Goal: Task Accomplishment & Management: Use online tool/utility

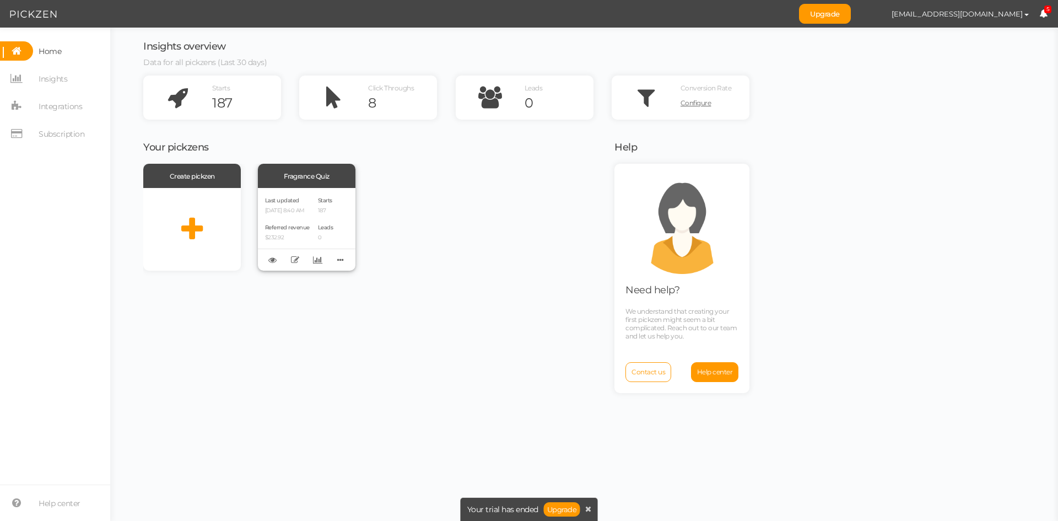
click at [305, 223] on div "Referred revenue $232.92" at bounding box center [287, 231] width 45 height 19
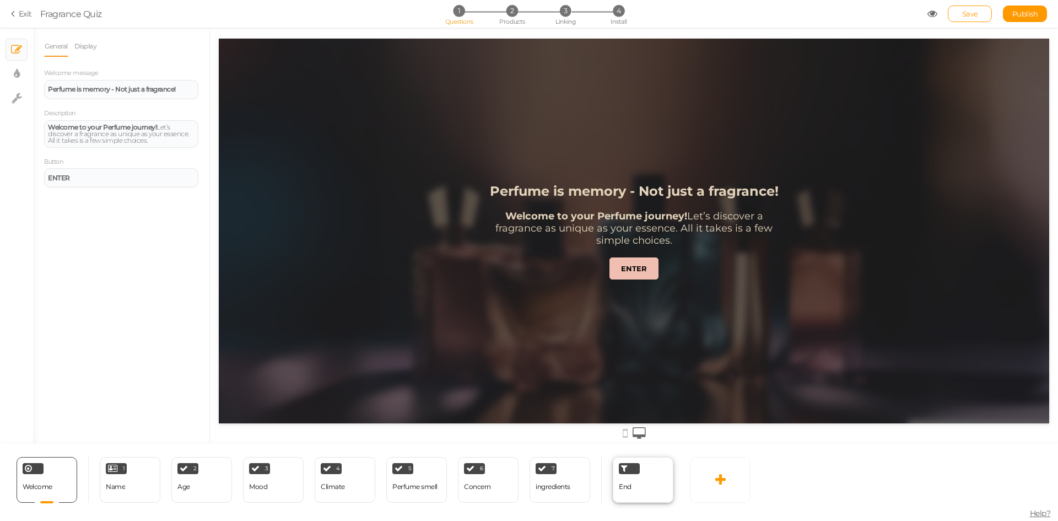
click at [629, 484] on span "End" at bounding box center [625, 486] width 13 height 8
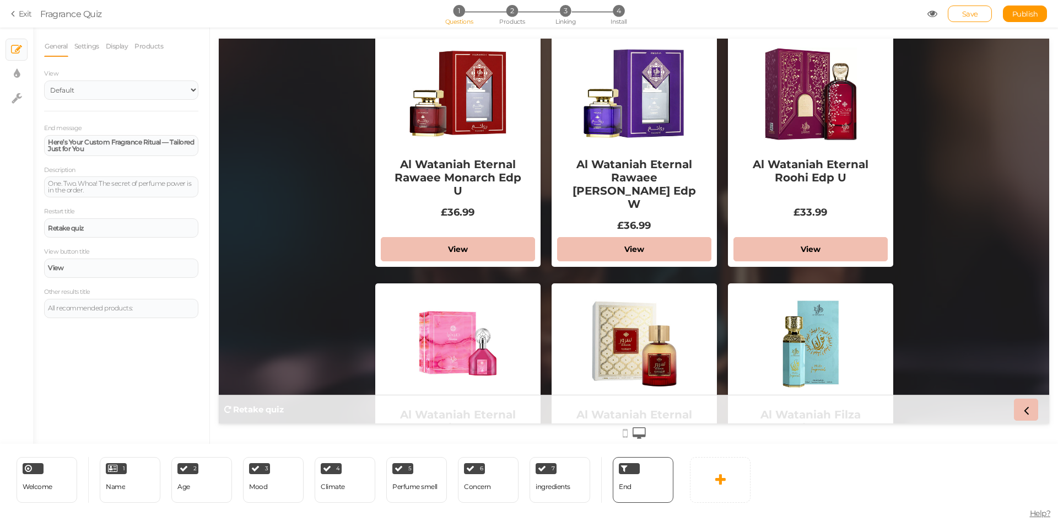
scroll to position [937, 0]
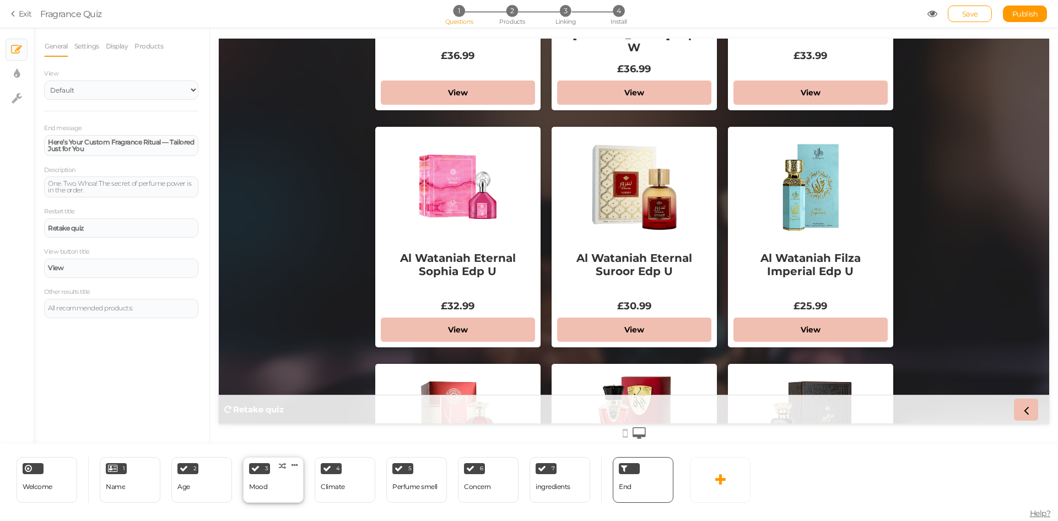
click at [274, 490] on div "3 Mood × Define the conditions to show this slide. Clone Change type Delete" at bounding box center [273, 480] width 61 height 46
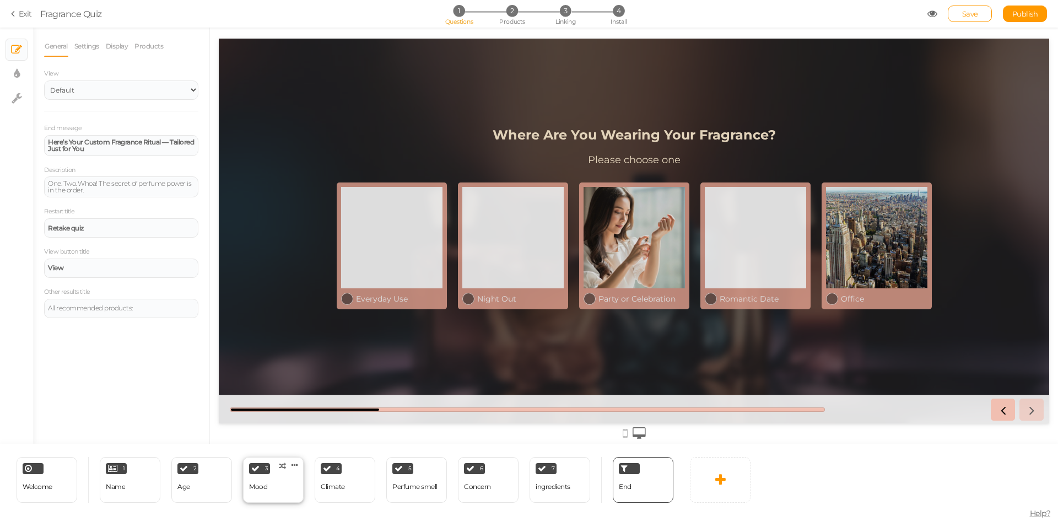
select select "2"
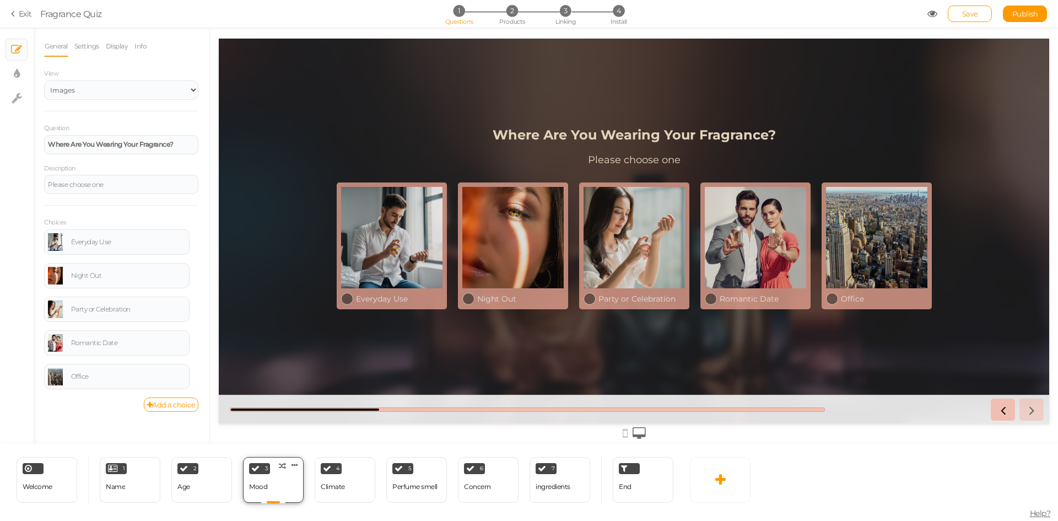
scroll to position [0, 0]
click at [511, 472] on div "6 Concern × Define the conditions to show this slide. Clone Change type Delete" at bounding box center [488, 480] width 61 height 46
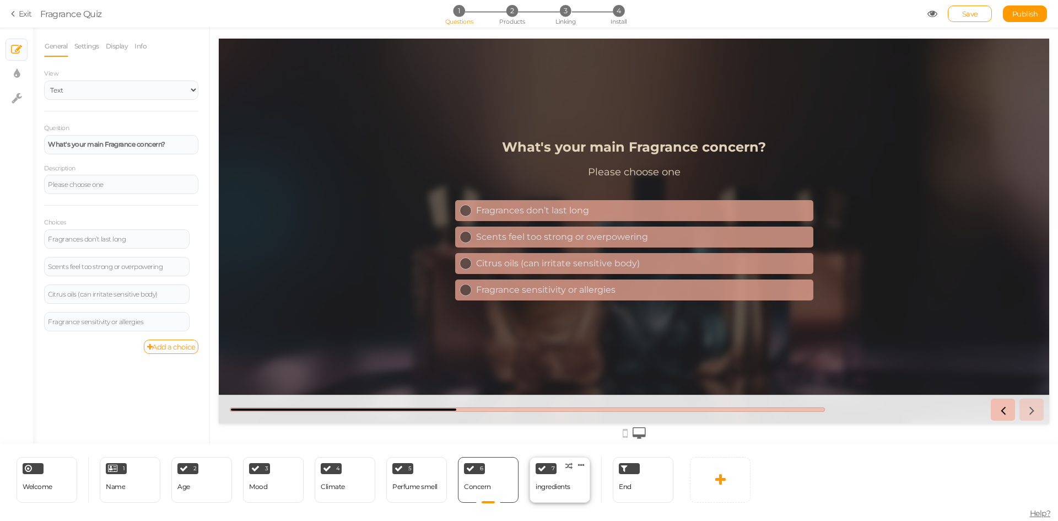
click at [546, 490] on div "ingredients" at bounding box center [553, 486] width 35 height 19
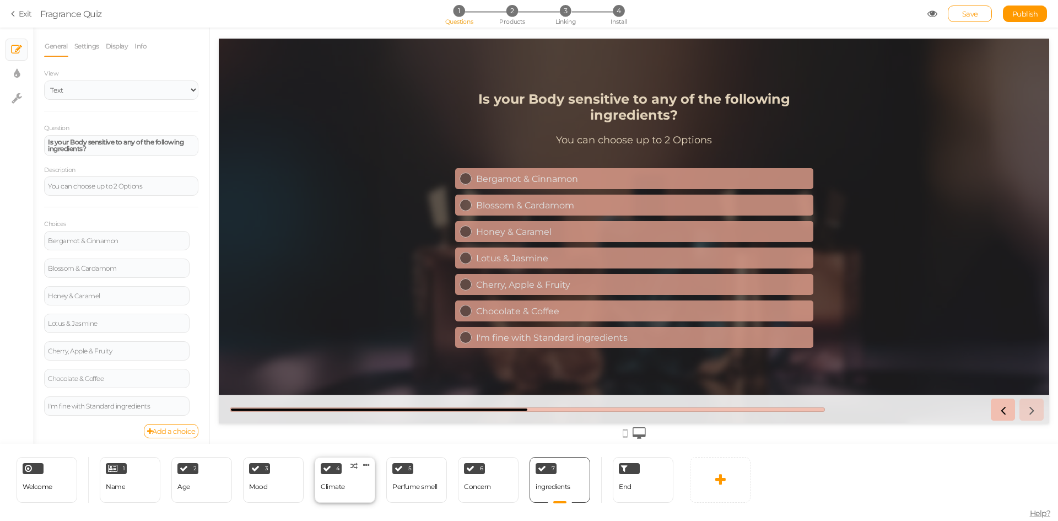
click at [349, 491] on div "4 Climate × Define the conditions to show this slide. Clone Change type Delete" at bounding box center [345, 480] width 61 height 46
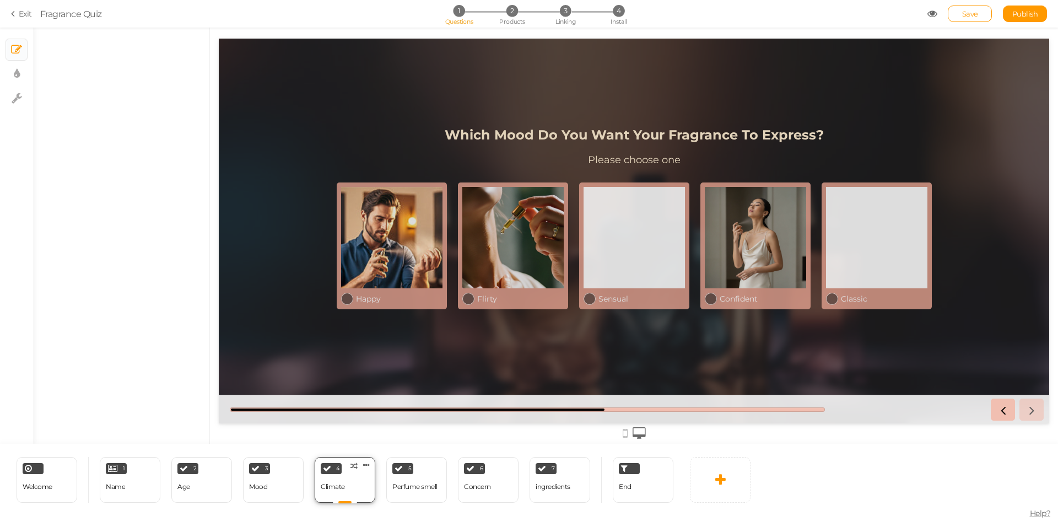
select select "2"
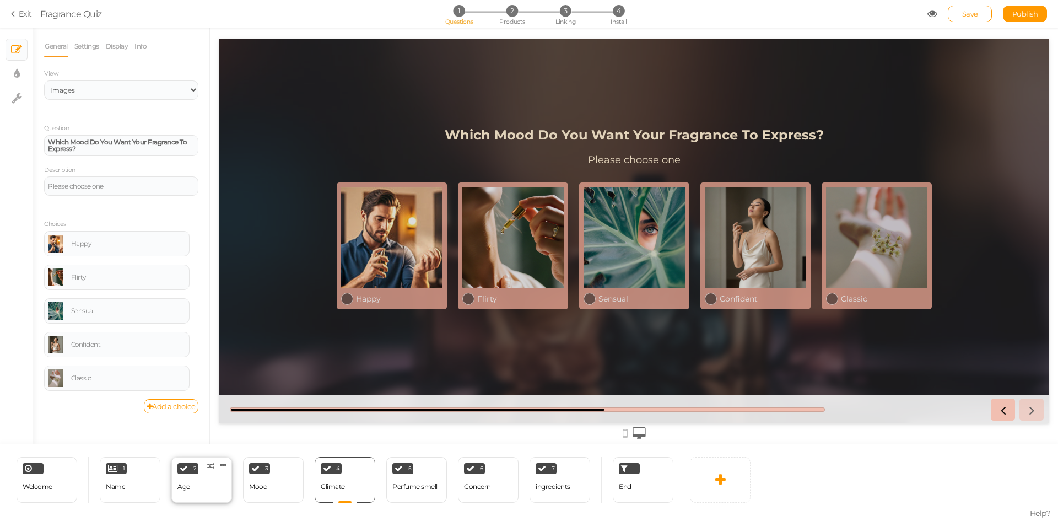
click at [218, 499] on div "2 Age × Define the conditions to show this slide. Clone Change type Delete" at bounding box center [201, 480] width 61 height 46
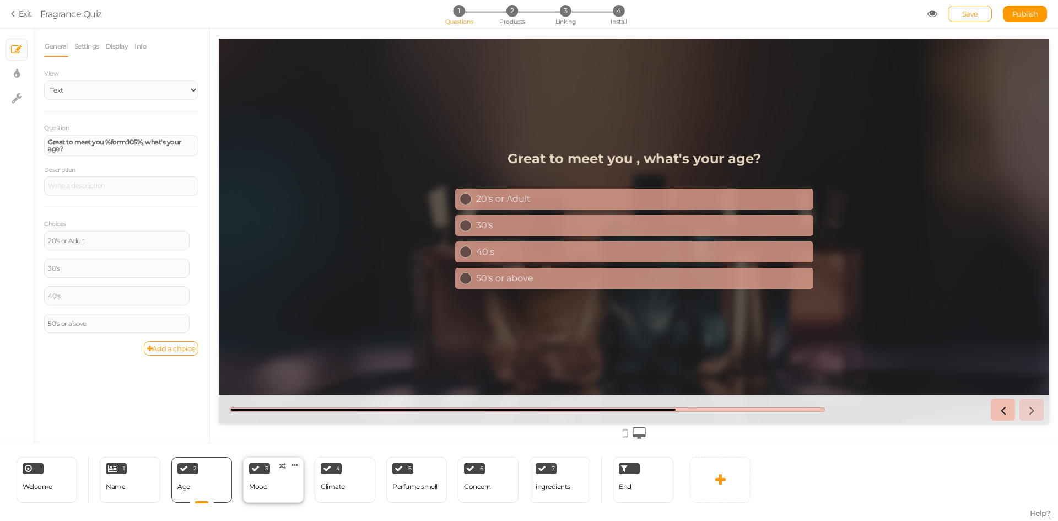
click at [267, 488] on div "3 Mood × Define the conditions to show this slide. Clone Change type Delete" at bounding box center [273, 480] width 61 height 46
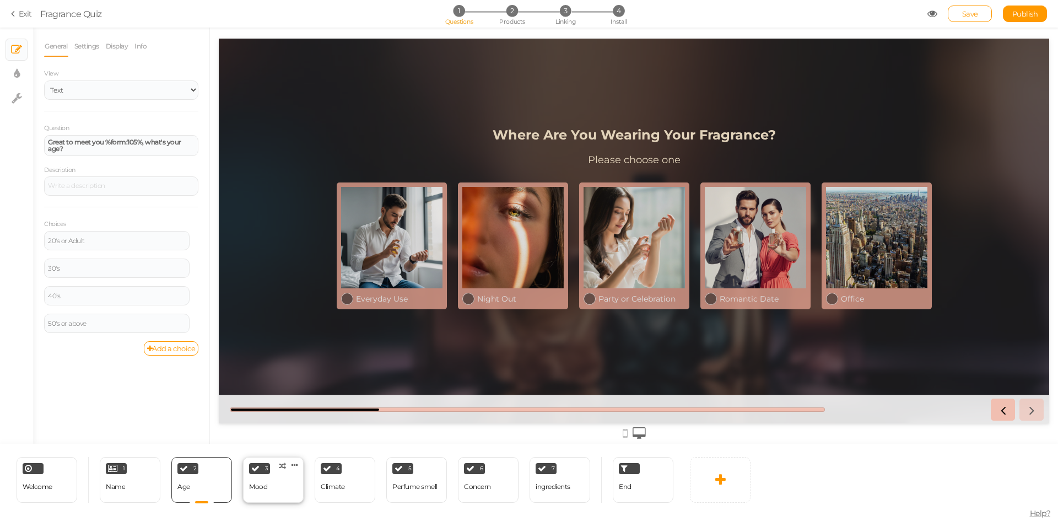
select select "2"
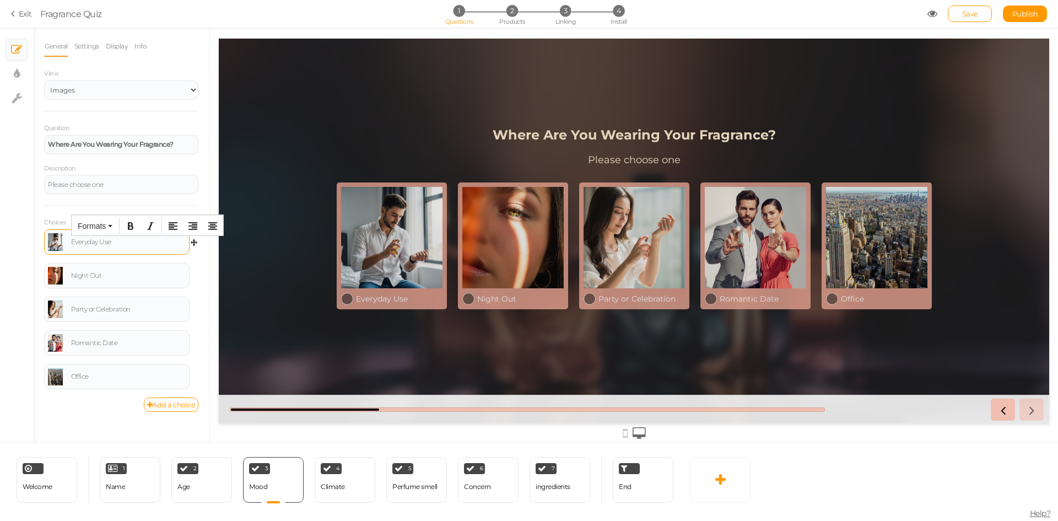
click at [124, 235] on body "× Close A wider screen is needed to use the Pickzen builder Exit Fragrance Quiz…" at bounding box center [529, 260] width 1058 height 521
click at [120, 243] on div "Everyday Use" at bounding box center [128, 242] width 115 height 7
click at [132, 232] on button "Bold" at bounding box center [131, 225] width 18 height 15
click at [209, 226] on icon "Align center" at bounding box center [212, 225] width 9 height 9
click at [197, 228] on icon "Align right" at bounding box center [192, 225] width 9 height 9
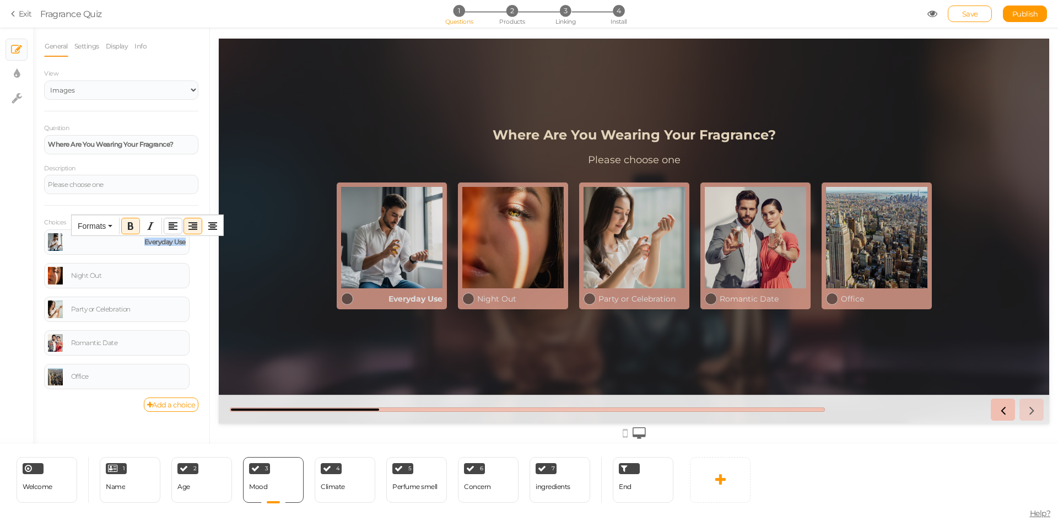
click at [177, 229] on icon "Align left" at bounding box center [173, 225] width 9 height 9
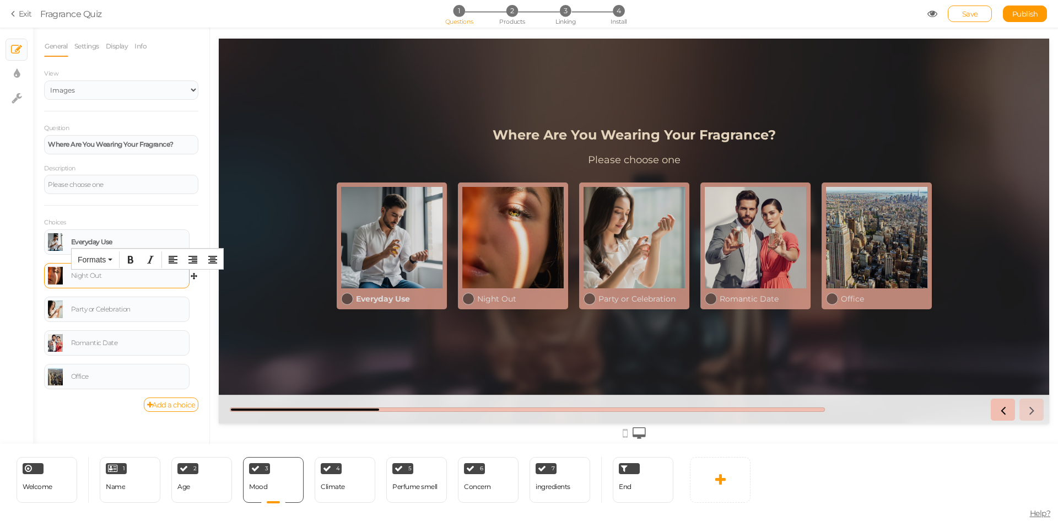
click at [118, 277] on div "Night Out" at bounding box center [128, 275] width 115 height 7
click at [123, 242] on div "Everyday Use" at bounding box center [128, 242] width 115 height 7
click at [129, 230] on icon "Bold" at bounding box center [130, 225] width 9 height 9
click at [18, 299] on div "× Slides × Display settings × Settings" at bounding box center [16, 236] width 33 height 416
click at [87, 44] on link "Settings" at bounding box center [87, 46] width 26 height 21
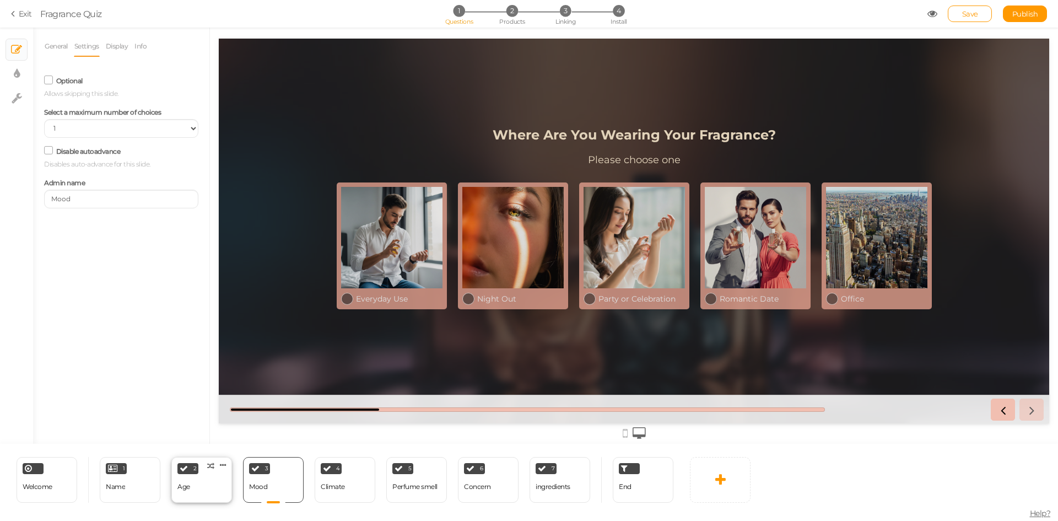
click at [217, 487] on div "2 Age × Define the conditions to show this slide. Clone Change type Delete" at bounding box center [201, 480] width 61 height 46
select select "1"
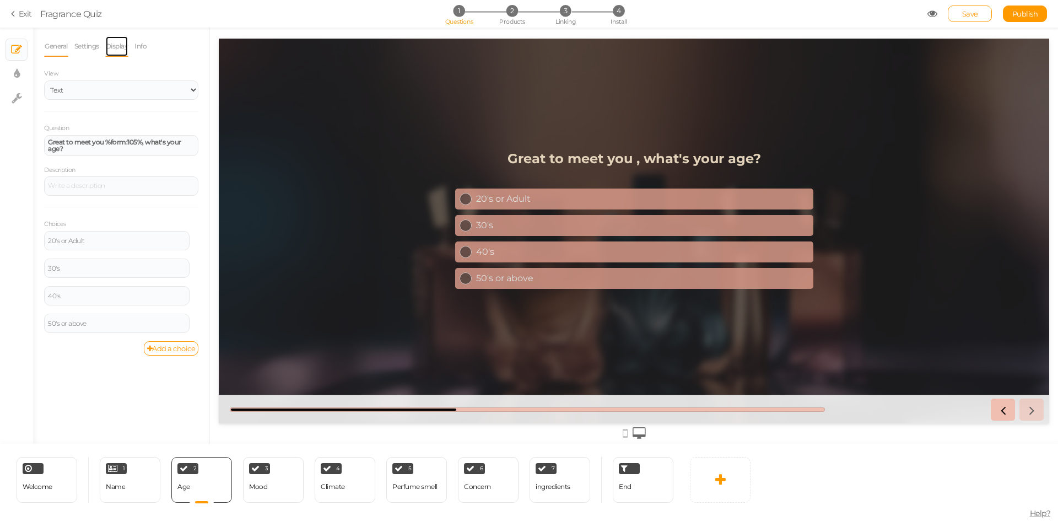
click at [115, 47] on link "Display" at bounding box center [117, 46] width 24 height 21
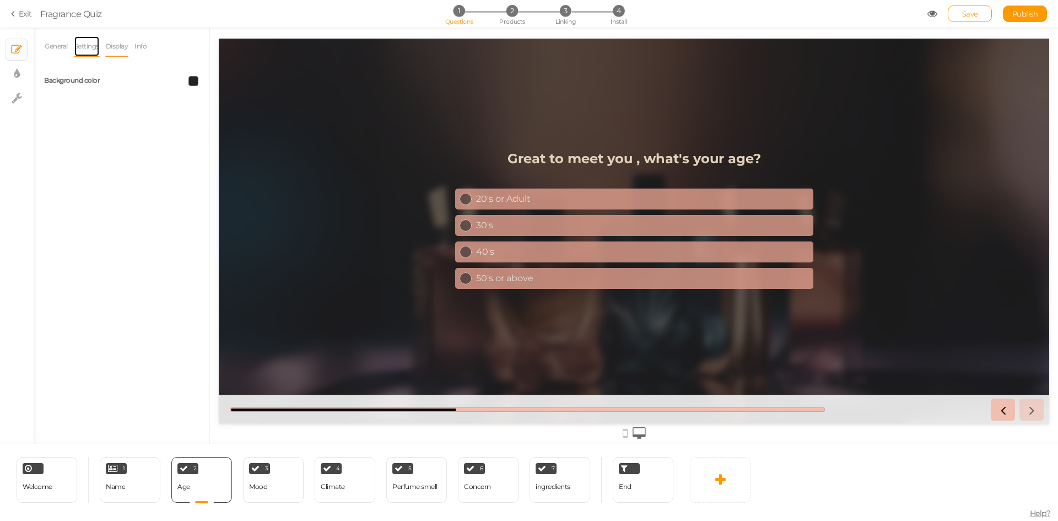
click at [79, 43] on link "Settings" at bounding box center [87, 46] width 26 height 21
click at [60, 47] on link "General" at bounding box center [56, 46] width 24 height 21
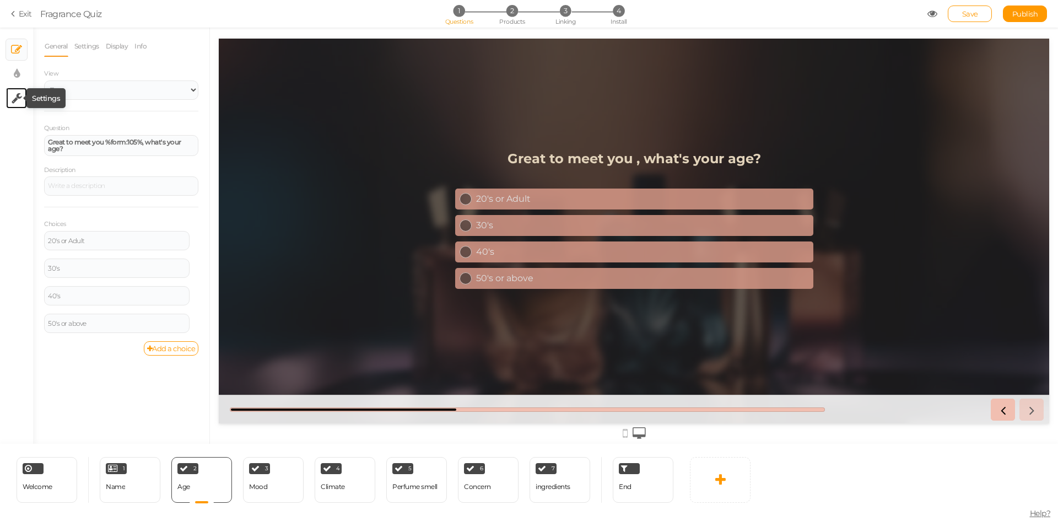
click at [16, 93] on icon at bounding box center [17, 98] width 10 height 11
select select "en"
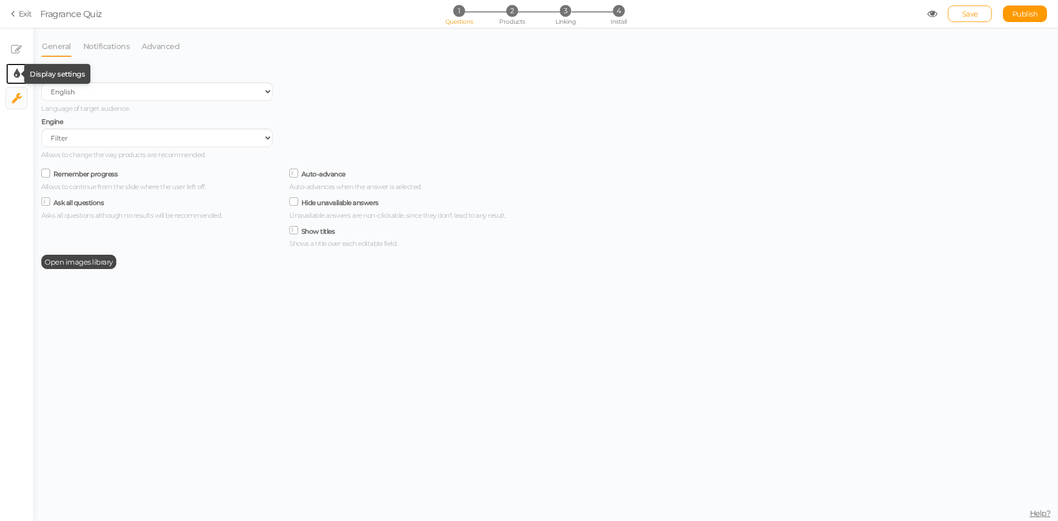
click at [19, 78] on icon at bounding box center [17, 73] width 6 height 11
select select "2"
select select "montserrat"
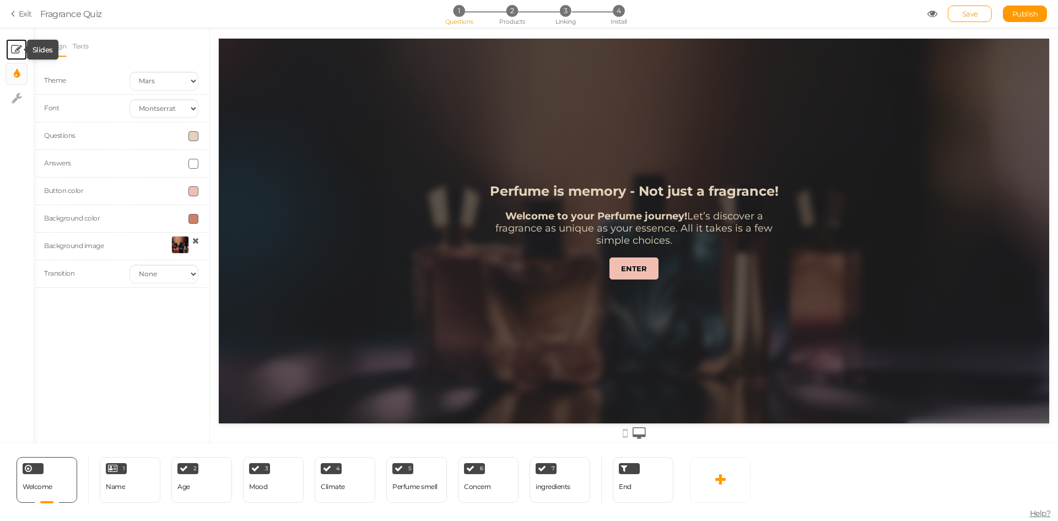
click at [19, 46] on icon at bounding box center [16, 49] width 11 height 11
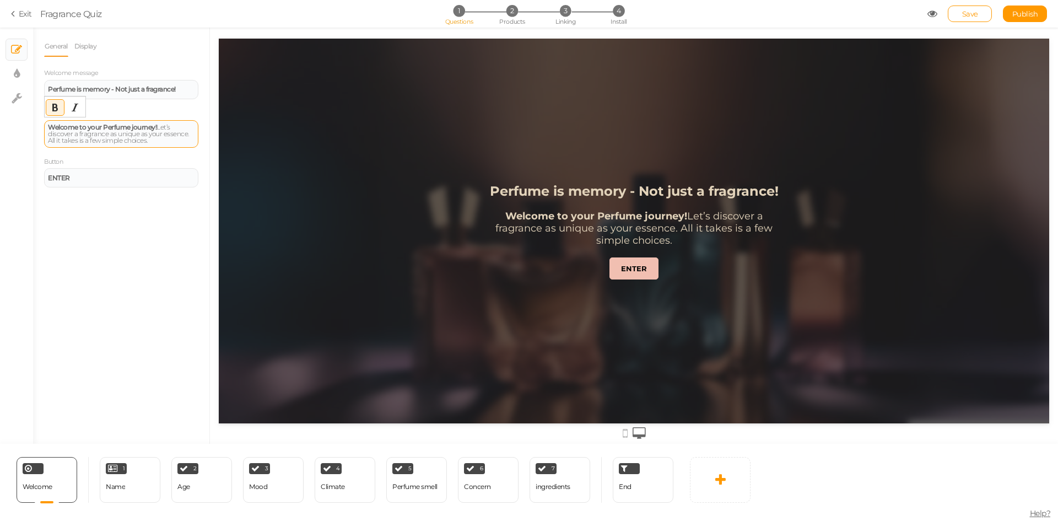
click at [155, 127] on strong "Welcome to your Perfume journey!" at bounding box center [102, 127] width 109 height 8
click at [166, 141] on div "Welcome to your Perfume journey. Let’s discover a fragrance as unique as your e…" at bounding box center [121, 134] width 147 height 20
click at [169, 143] on div "Welcome to your Perfume journey. Let’s discover a fragrance as unique as your e…" at bounding box center [121, 134] width 147 height 20
drag, startPoint x: 156, startPoint y: 128, endPoint x: 9, endPoint y: 105, distance: 148.9
click at [9, 105] on div "× Slides × Display settings × Settings General Display Welcome message Perfume …" at bounding box center [529, 236] width 1058 height 416
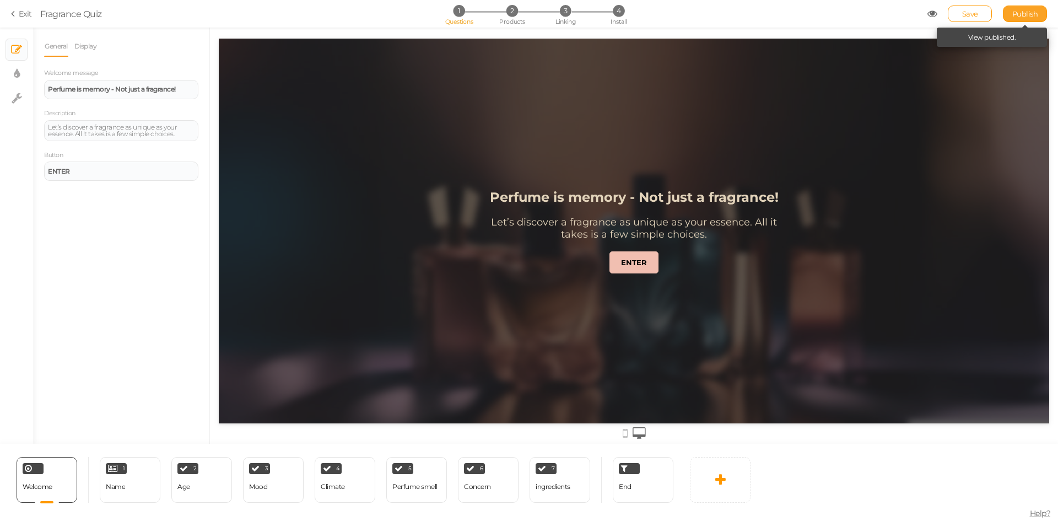
click at [1020, 12] on span "Publish" at bounding box center [1025, 13] width 26 height 9
click at [419, 487] on div "Perfume smell" at bounding box center [414, 487] width 45 height 8
select select "2"
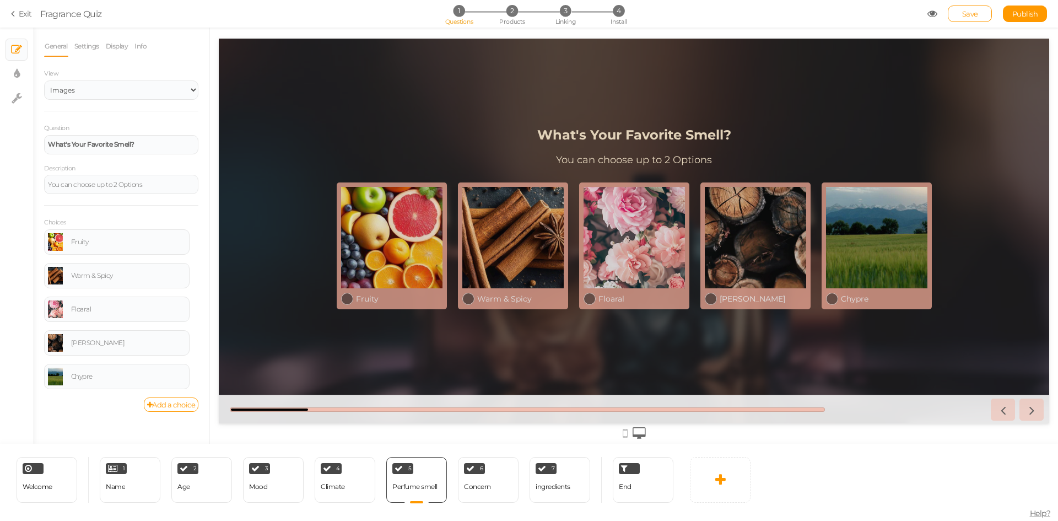
click at [610, 495] on div "End" at bounding box center [637, 480] width 72 height 46
click at [626, 493] on div "End" at bounding box center [625, 486] width 13 height 19
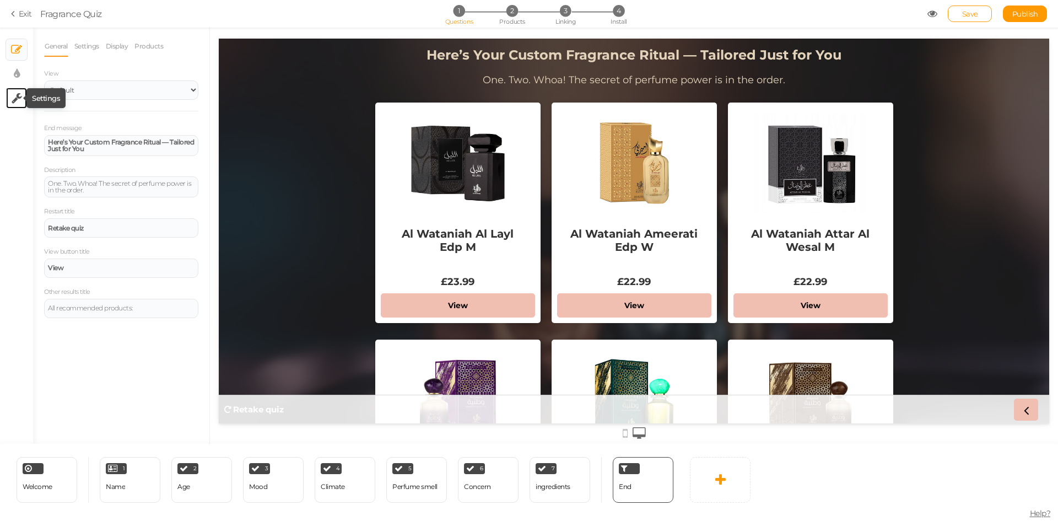
click at [21, 94] on icon at bounding box center [17, 98] width 10 height 11
select select "en"
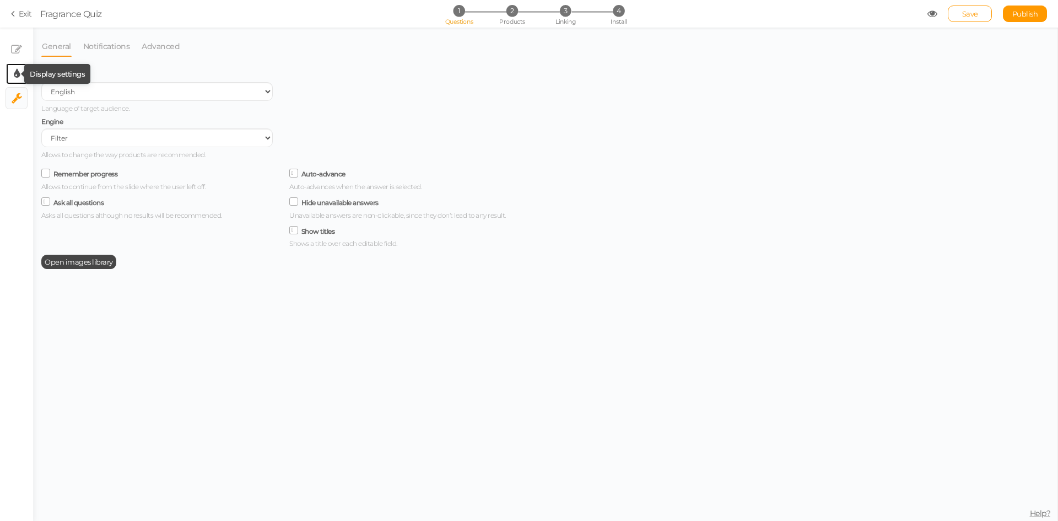
click at [16, 75] on icon at bounding box center [17, 73] width 6 height 11
select select "2"
select select "montserrat"
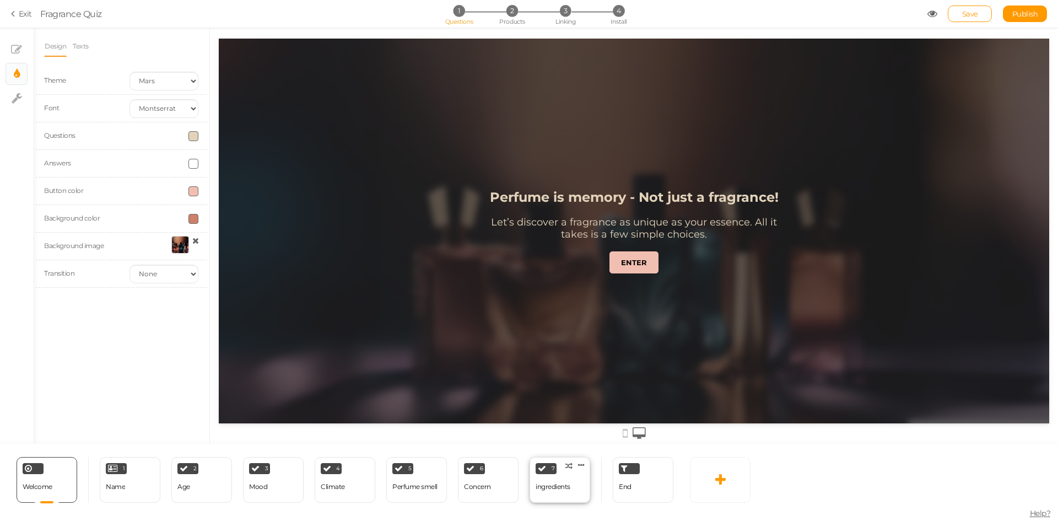
click at [567, 491] on div "ingredients" at bounding box center [553, 486] width 35 height 19
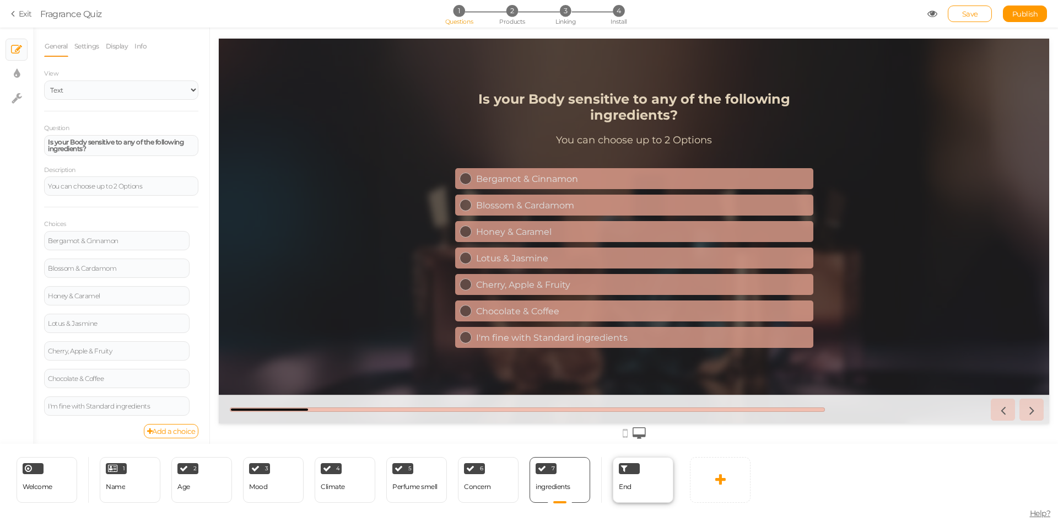
click at [631, 484] on div "End" at bounding box center [643, 480] width 61 height 46
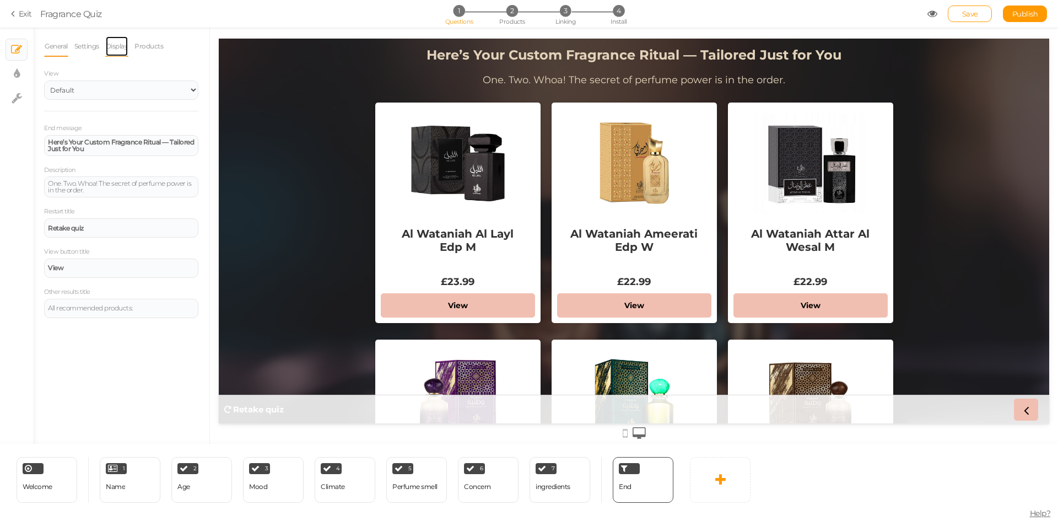
click at [116, 47] on link "Display" at bounding box center [117, 46] width 24 height 21
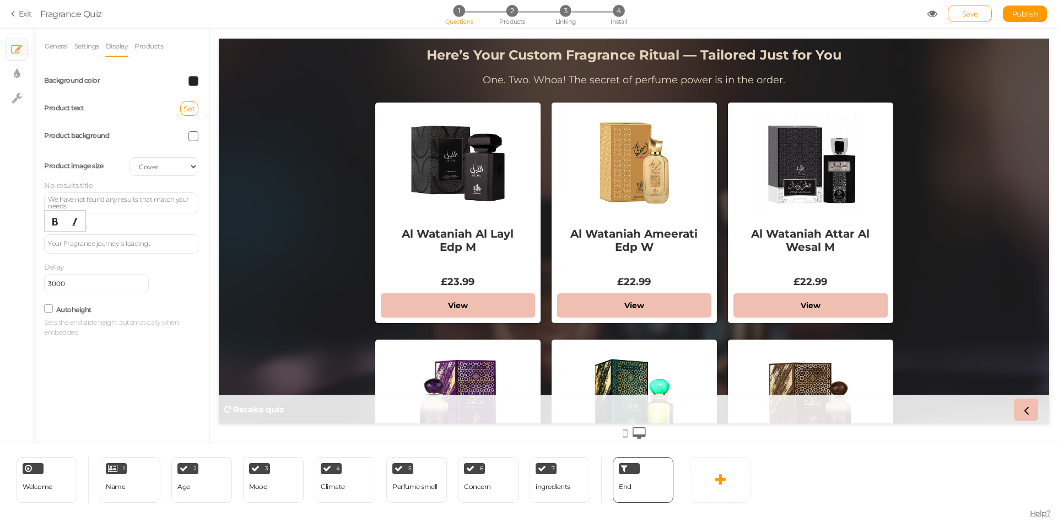
click at [161, 245] on div "Your Fragrance journey is loading..." at bounding box center [121, 243] width 147 height 7
click at [171, 244] on div "Your Fragrance journey is loading..." at bounding box center [121, 243] width 147 height 7
paste div
click at [192, 245] on div "Preparing your personalized scent experience..." at bounding box center [121, 243] width 147 height 7
click at [1015, 19] on link "Publish" at bounding box center [1025, 14] width 44 height 17
